Goal: Task Accomplishment & Management: Use online tool/utility

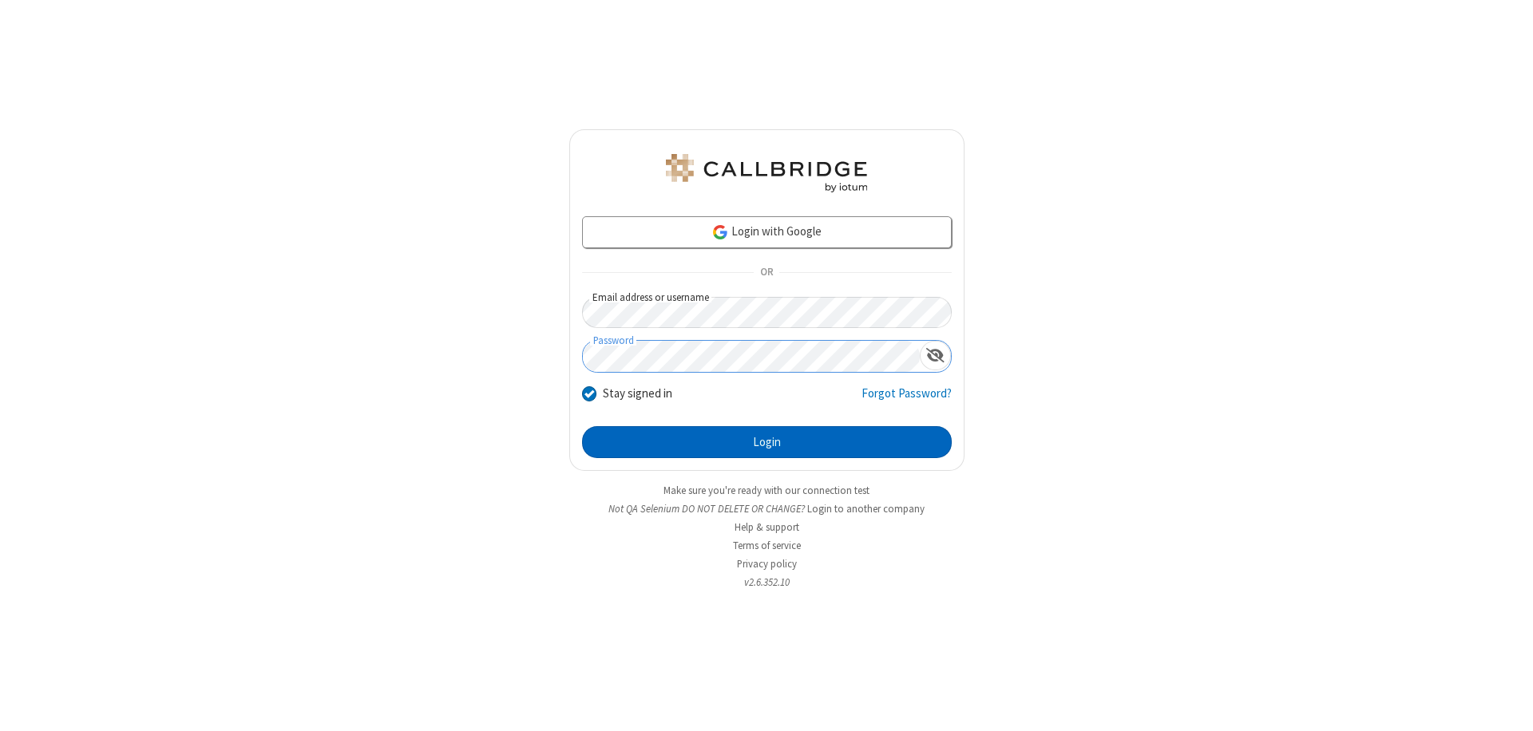
click at [766, 442] on button "Login" at bounding box center [767, 442] width 370 height 32
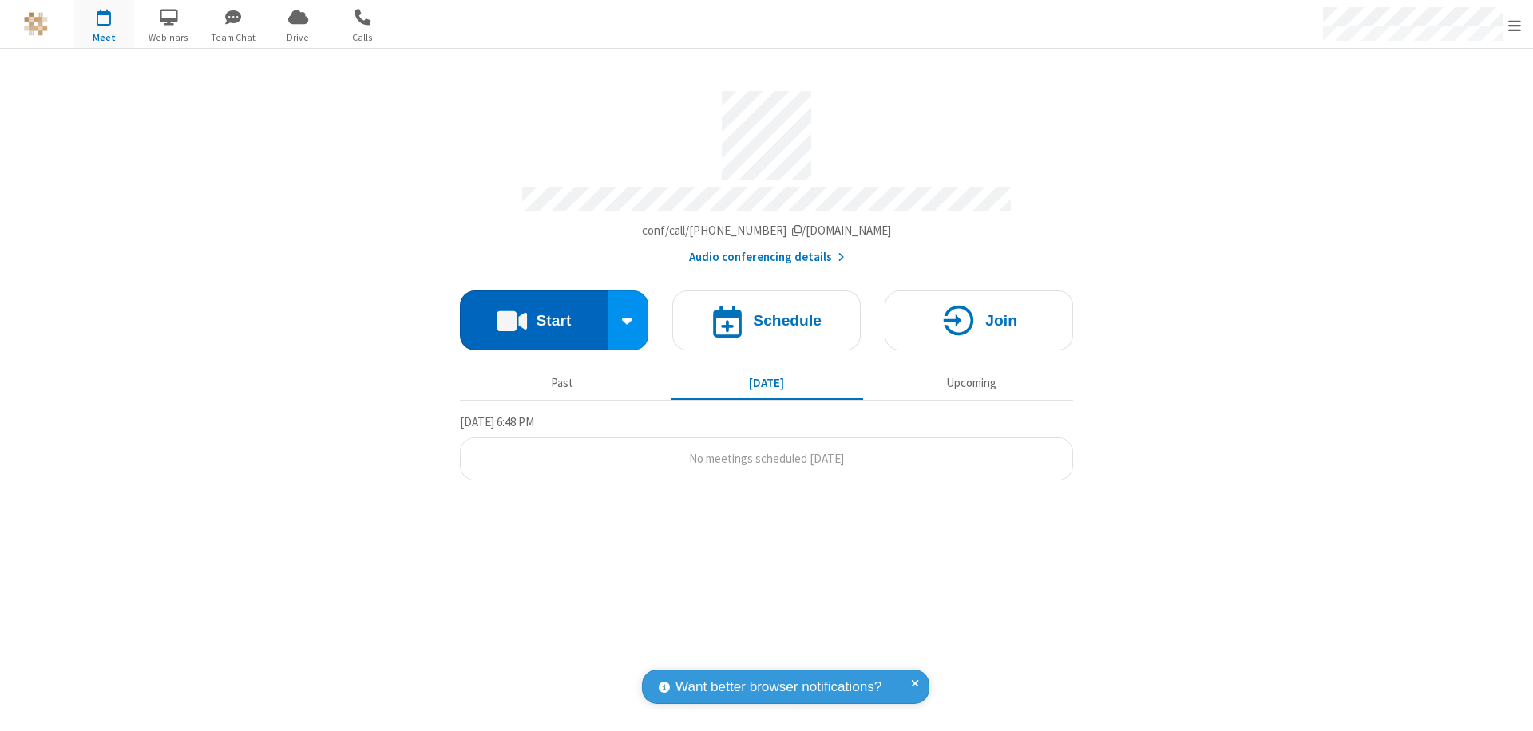
click at [533, 313] on button "Start" at bounding box center [534, 321] width 148 height 60
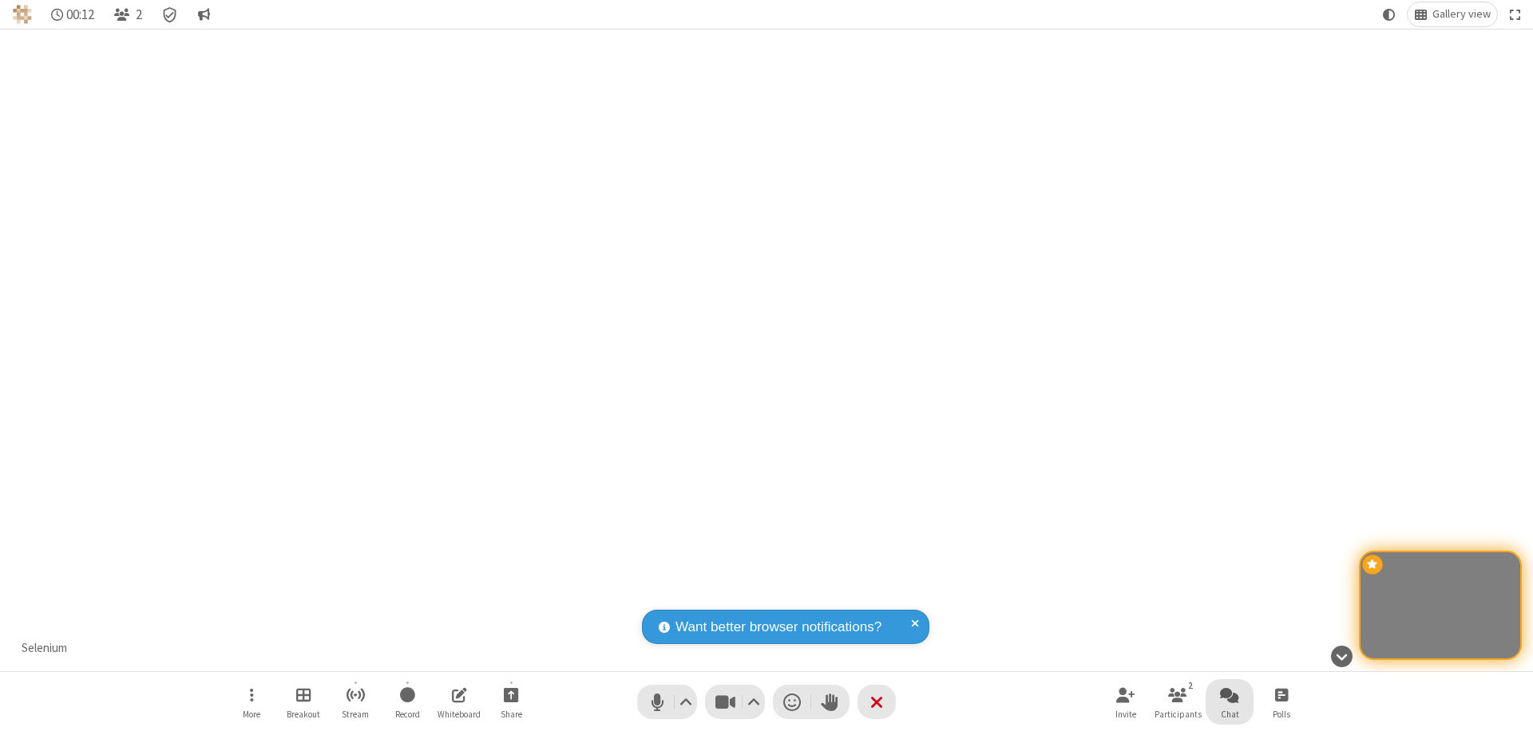
click at [1229, 694] on span "Open chat" at bounding box center [1229, 695] width 19 height 20
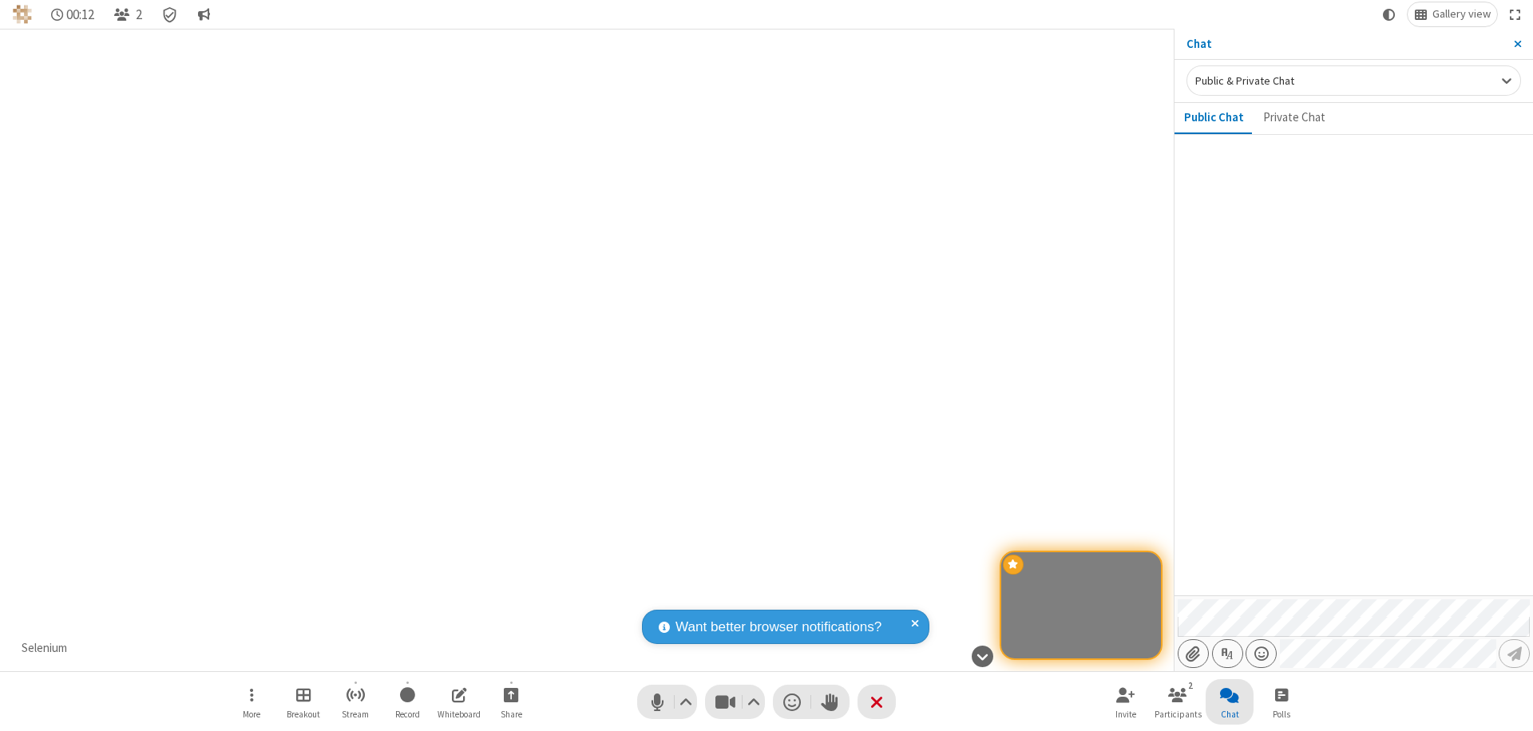
type input "C:\fakepath\doc_test.docx"
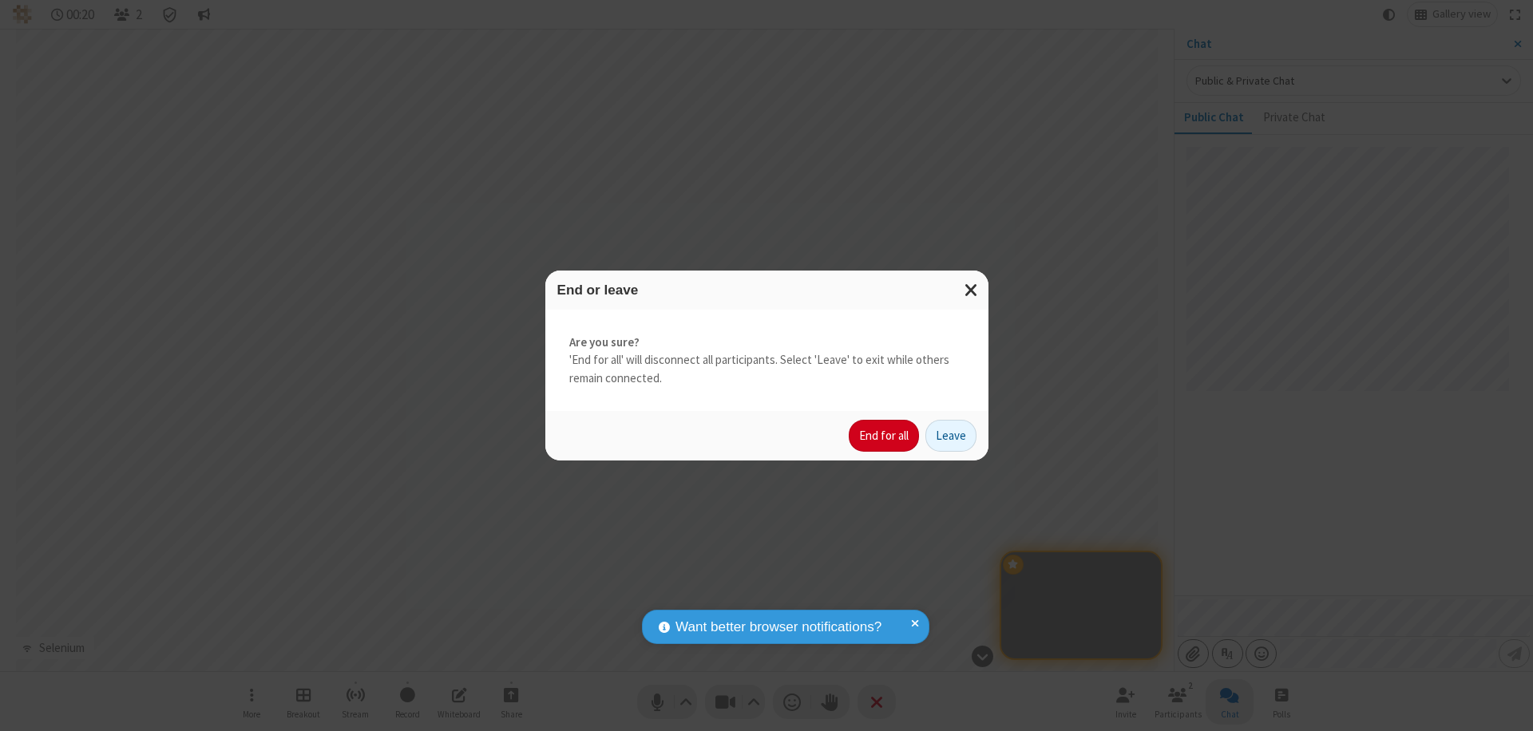
click at [884, 436] on button "End for all" at bounding box center [883, 436] width 70 height 32
